Goal: Transaction & Acquisition: Book appointment/travel/reservation

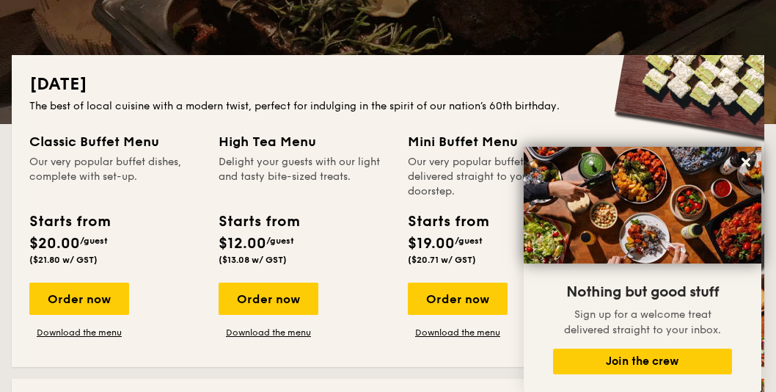
scroll to position [367, 0]
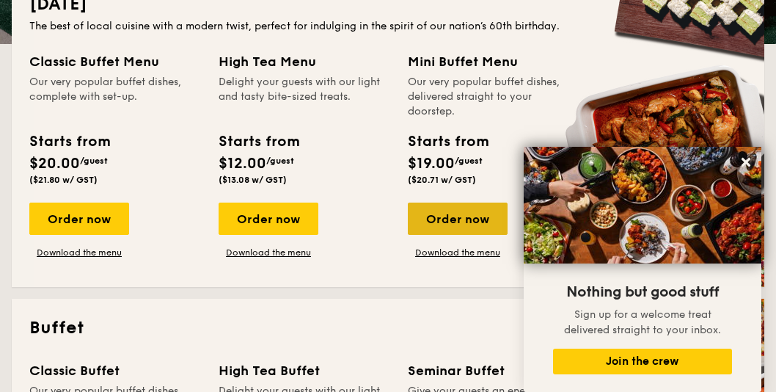
click at [451, 224] on div "Order now" at bounding box center [458, 218] width 100 height 32
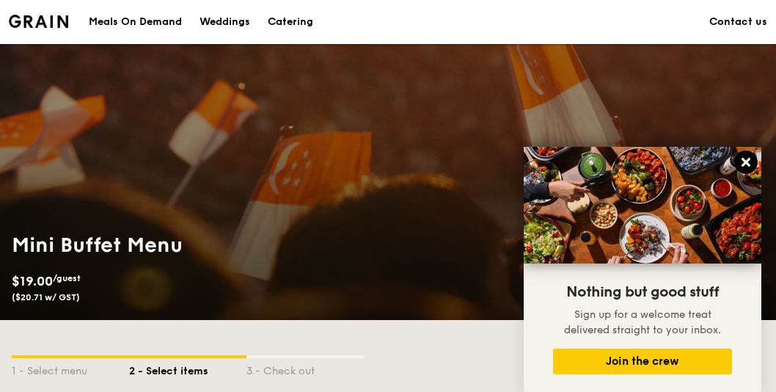
click at [742, 160] on icon at bounding box center [746, 162] width 13 height 13
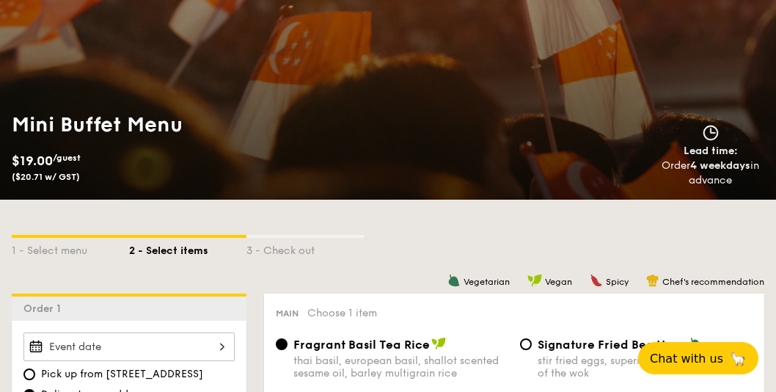
scroll to position [293, 0]
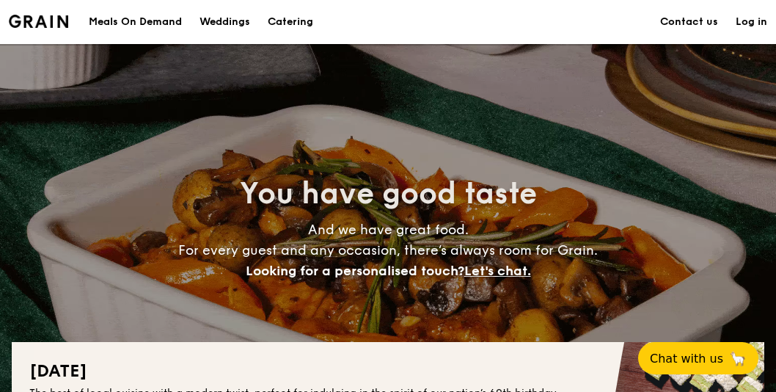
click at [301, 24] on h1 "Catering" at bounding box center [290, 22] width 45 height 44
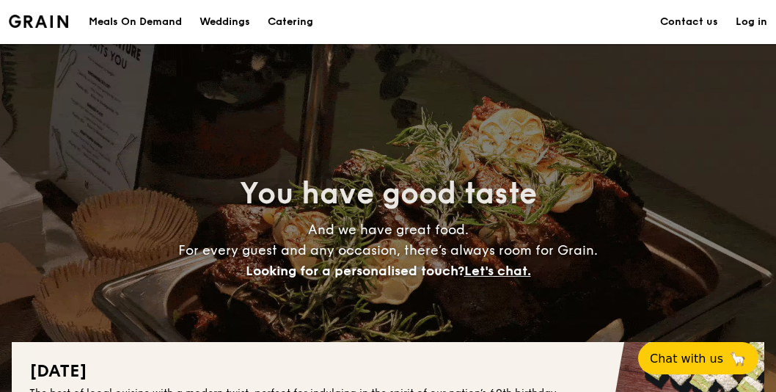
click at [302, 21] on h1 "Catering" at bounding box center [290, 22] width 45 height 44
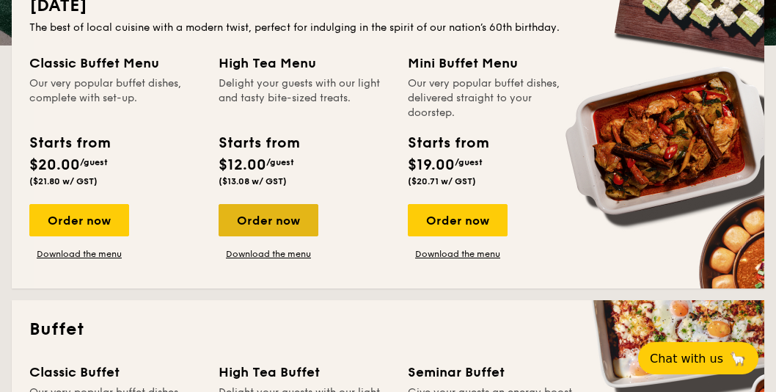
scroll to position [367, 0]
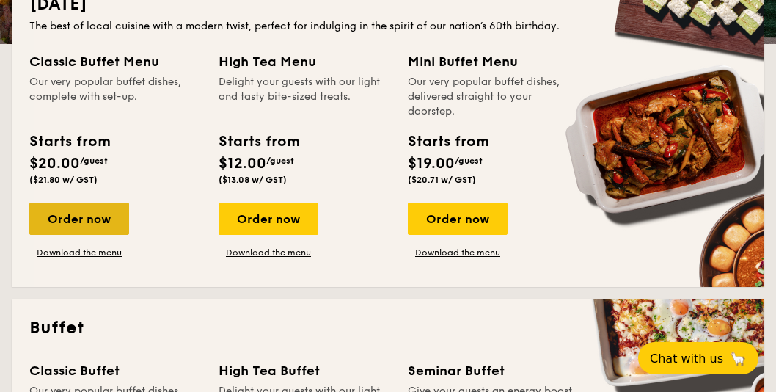
click at [110, 217] on div "Order now" at bounding box center [79, 218] width 100 height 32
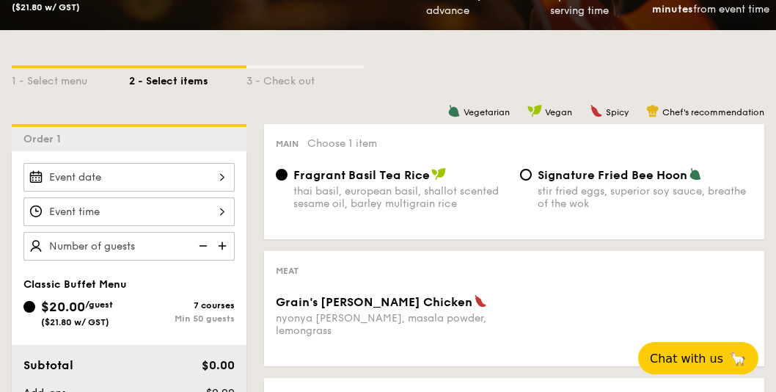
scroll to position [293, 0]
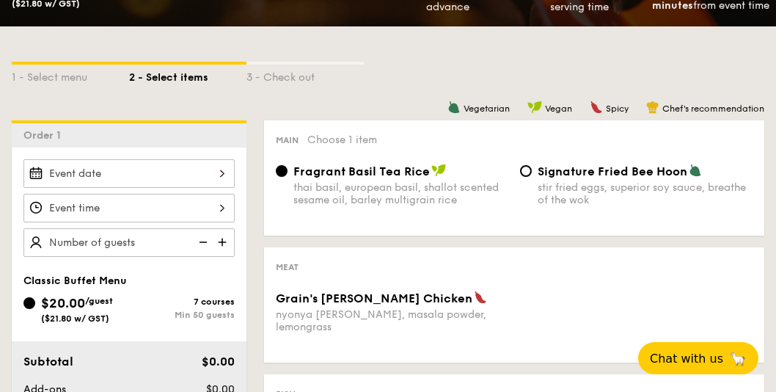
click at [205, 175] on div at bounding box center [128, 173] width 211 height 29
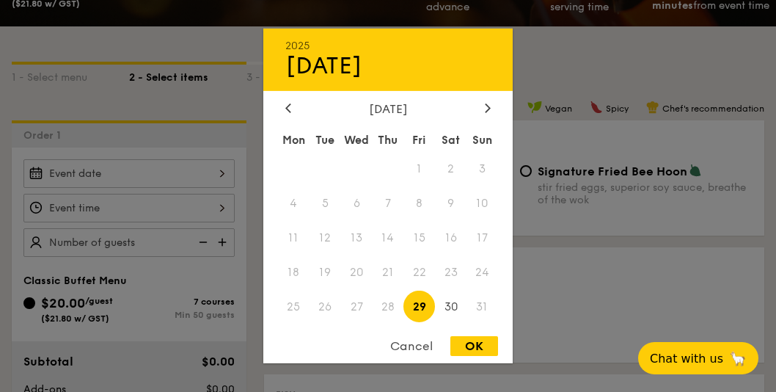
click at [481, 113] on div "[DATE]" at bounding box center [387, 109] width 205 height 14
click at [486, 111] on icon at bounding box center [488, 107] width 4 height 9
click at [481, 166] on span "7" at bounding box center [483, 169] width 32 height 32
drag, startPoint x: 417, startPoint y: 184, endPoint x: 346, endPoint y: 186, distance: 71.9
click at [417, 184] on span "5" at bounding box center [420, 169] width 32 height 32
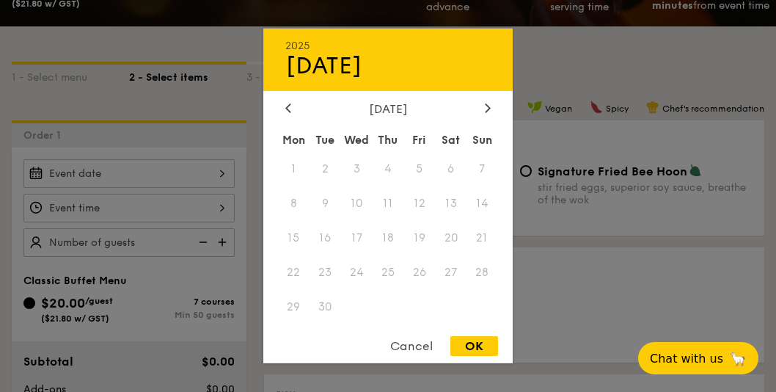
click at [346, 186] on div "Mon Tue Wed Thu Fri Sat Sun 1 2 3 4 5 6 7 8 9 10 11 12 13 14 15 16 17 18 19 20 …" at bounding box center [387, 226] width 249 height 198
click at [326, 189] on span "9" at bounding box center [326, 204] width 32 height 32
drag, startPoint x: 323, startPoint y: 191, endPoint x: 309, endPoint y: 194, distance: 14.2
click at [318, 191] on span "9" at bounding box center [326, 204] width 32 height 32
drag, startPoint x: 309, startPoint y: 194, endPoint x: 295, endPoint y: 144, distance: 51.8
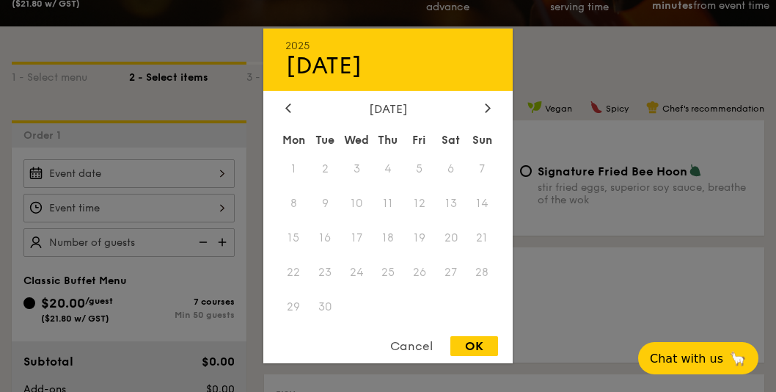
click at [303, 195] on div "Mon Tue Wed Thu Fri Sat Sun 1 2 3 4 5 6 7 8 9 10 11 12 13 14 15 16 17 18 19 20 …" at bounding box center [387, 226] width 249 height 198
click at [288, 111] on icon at bounding box center [288, 108] width 6 height 10
click at [453, 307] on span "30" at bounding box center [451, 307] width 32 height 32
click at [487, 105] on icon at bounding box center [488, 107] width 4 height 9
click at [467, 197] on span "14" at bounding box center [483, 204] width 32 height 32
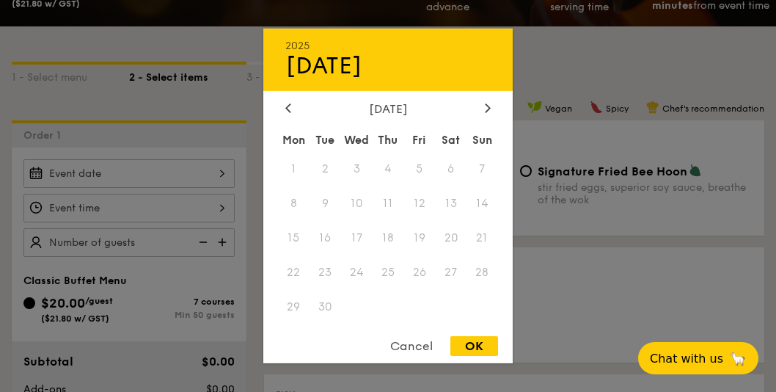
click at [427, 350] on div "Cancel" at bounding box center [412, 346] width 72 height 20
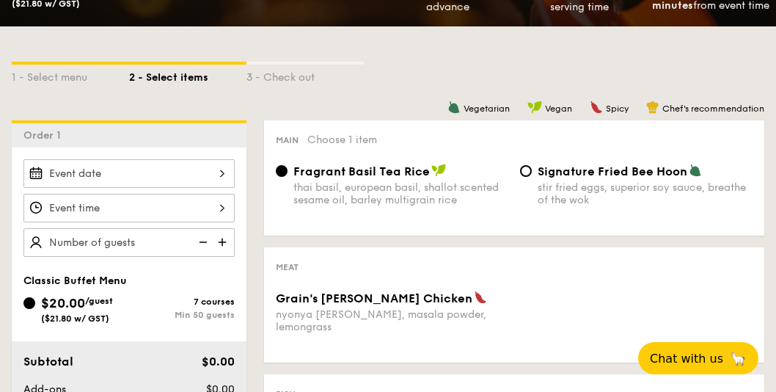
click at [216, 171] on div at bounding box center [128, 173] width 211 height 29
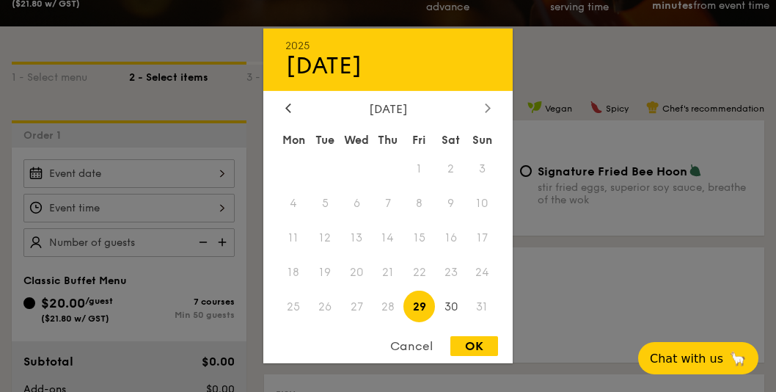
click at [485, 104] on icon at bounding box center [488, 108] width 6 height 10
click at [485, 105] on icon at bounding box center [488, 108] width 6 height 10
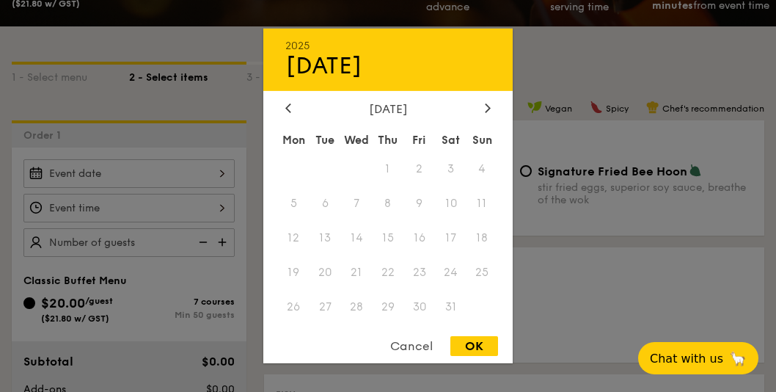
click at [413, 346] on div "Cancel" at bounding box center [412, 346] width 72 height 20
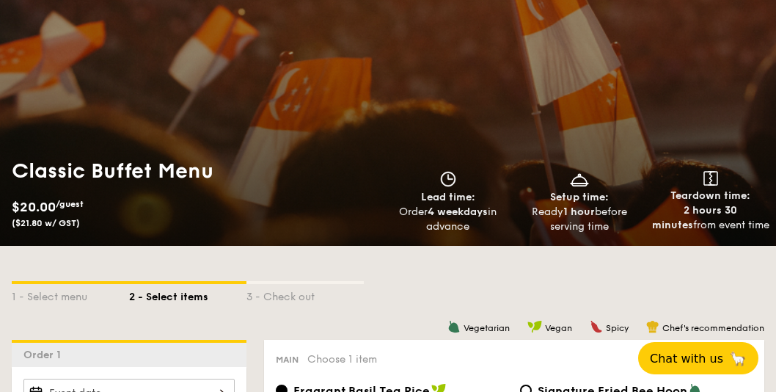
scroll to position [0, 0]
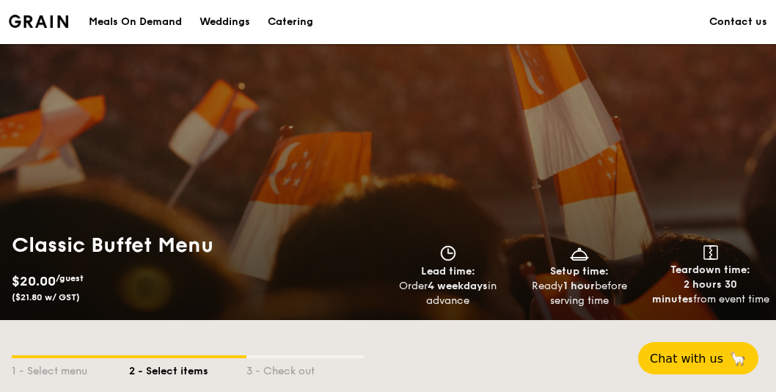
scroll to position [367, 0]
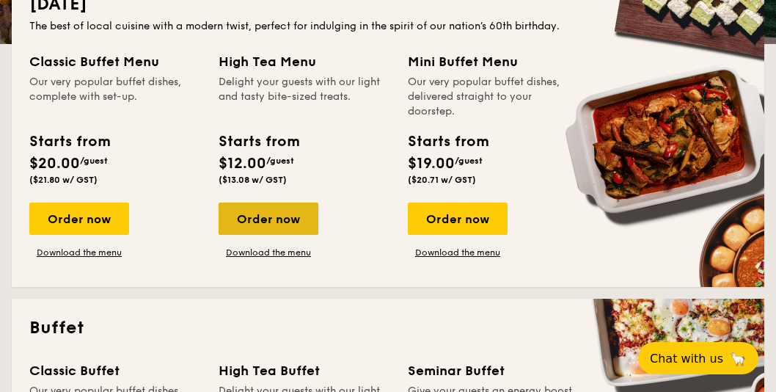
click at [294, 227] on div "Order now" at bounding box center [269, 218] width 100 height 32
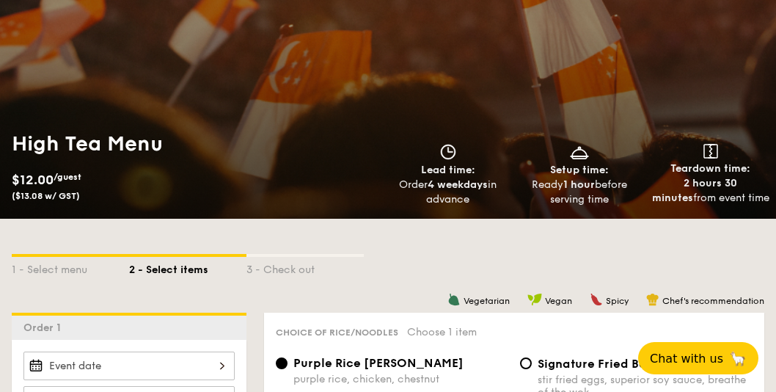
scroll to position [293, 0]
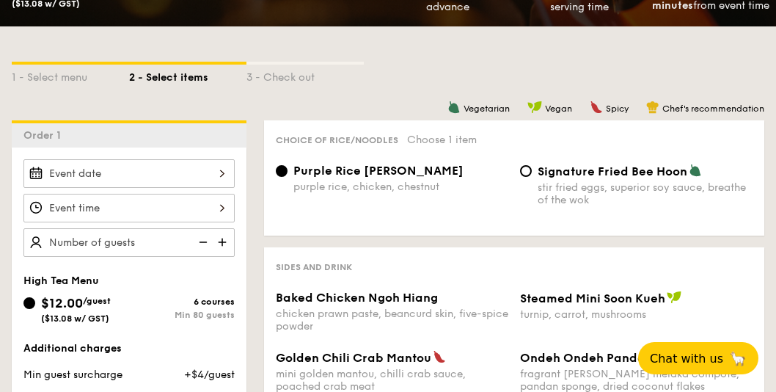
click at [186, 180] on div at bounding box center [128, 173] width 211 height 29
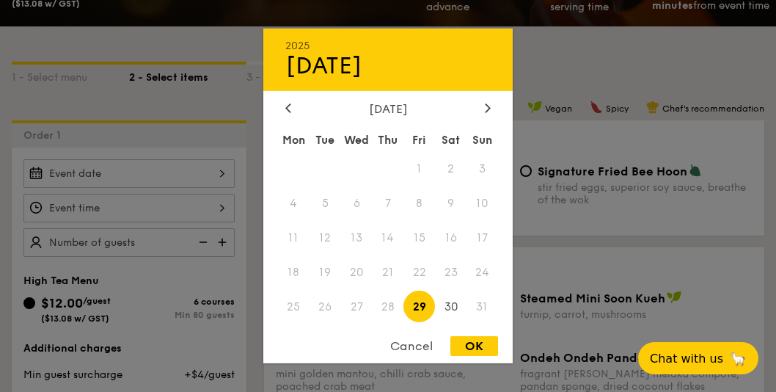
click at [477, 110] on div "[DATE]" at bounding box center [387, 109] width 205 height 14
click at [483, 110] on div at bounding box center [487, 109] width 13 height 14
click at [434, 332] on div "2025 Aug [DATE] Tue Wed Thu Fri Sat Sun 1 2 3 4 5 6 7 8 9 10 11 12 13 14 15 16 …" at bounding box center [387, 196] width 249 height 335
click at [420, 346] on div "Cancel" at bounding box center [412, 346] width 72 height 20
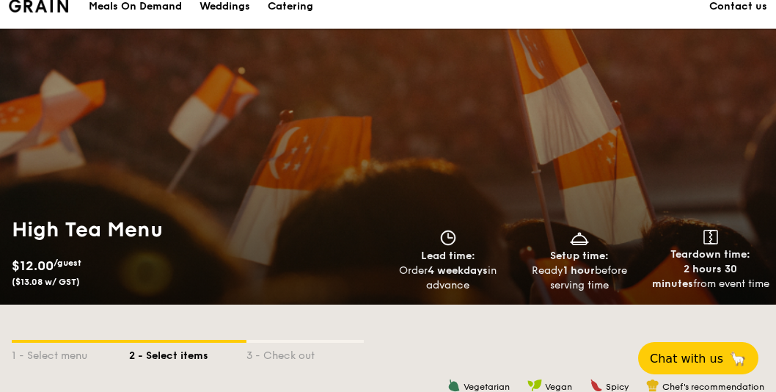
scroll to position [0, 0]
